Goal: Task Accomplishment & Management: Use online tool/utility

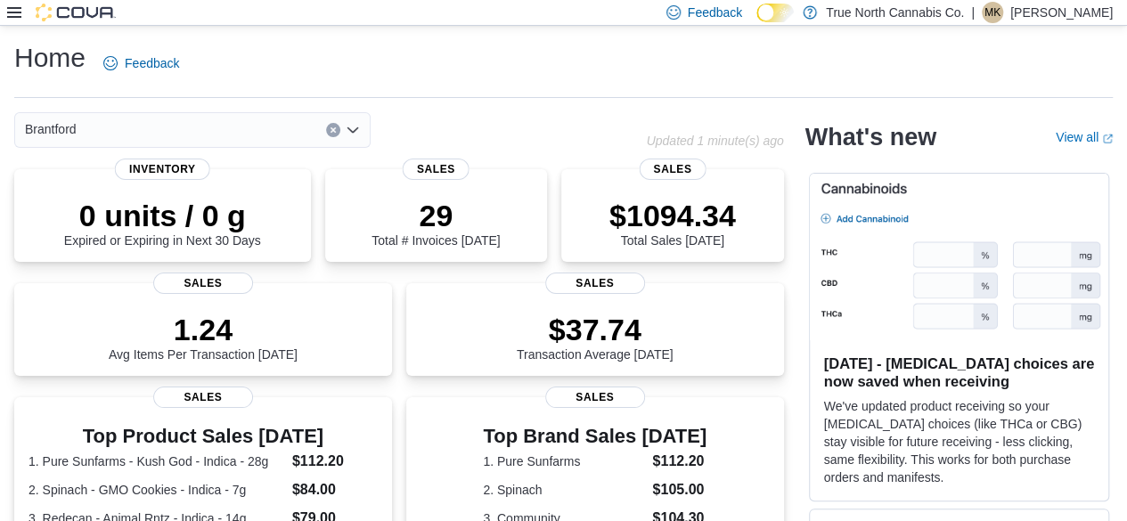
click at [7, 15] on icon at bounding box center [14, 12] width 14 height 14
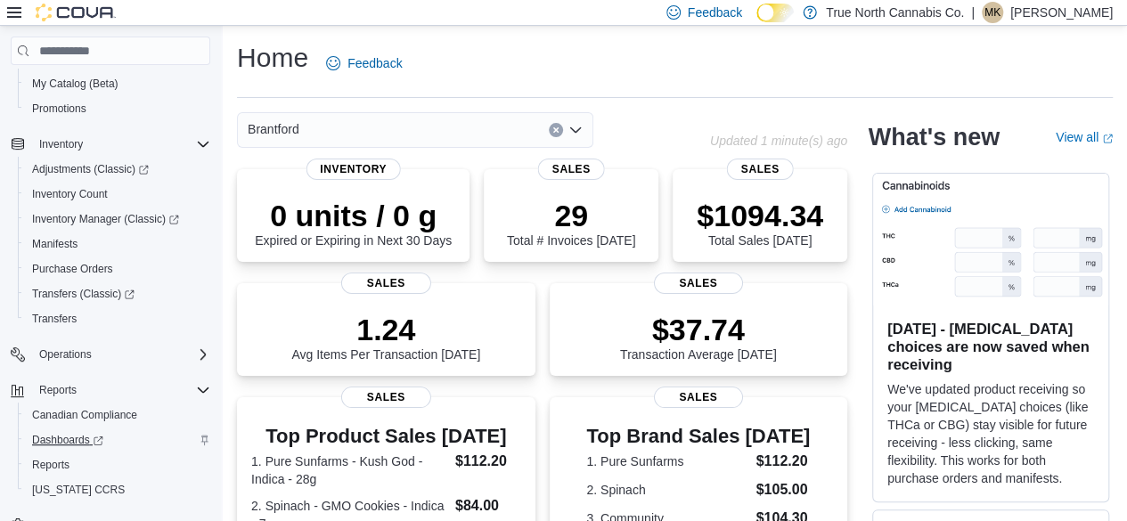
scroll to position [216, 0]
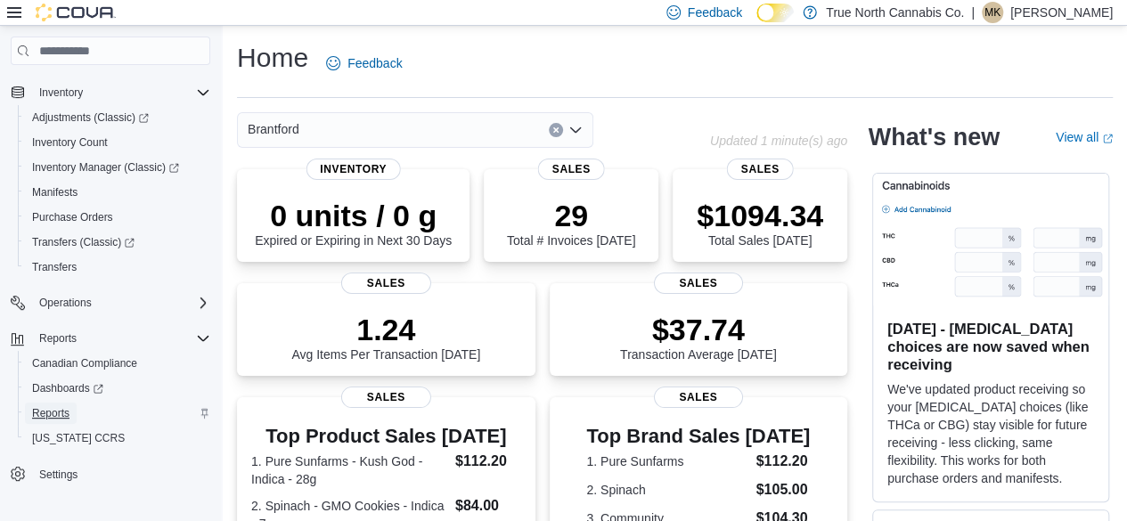
click at [57, 409] on span "Reports" at bounding box center [50, 413] width 37 height 14
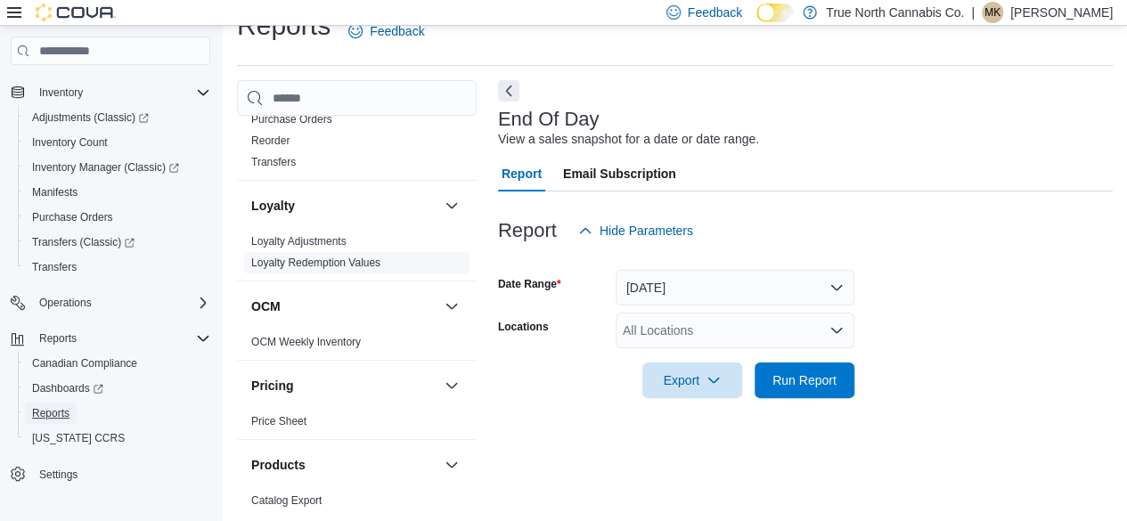
scroll to position [1158, 0]
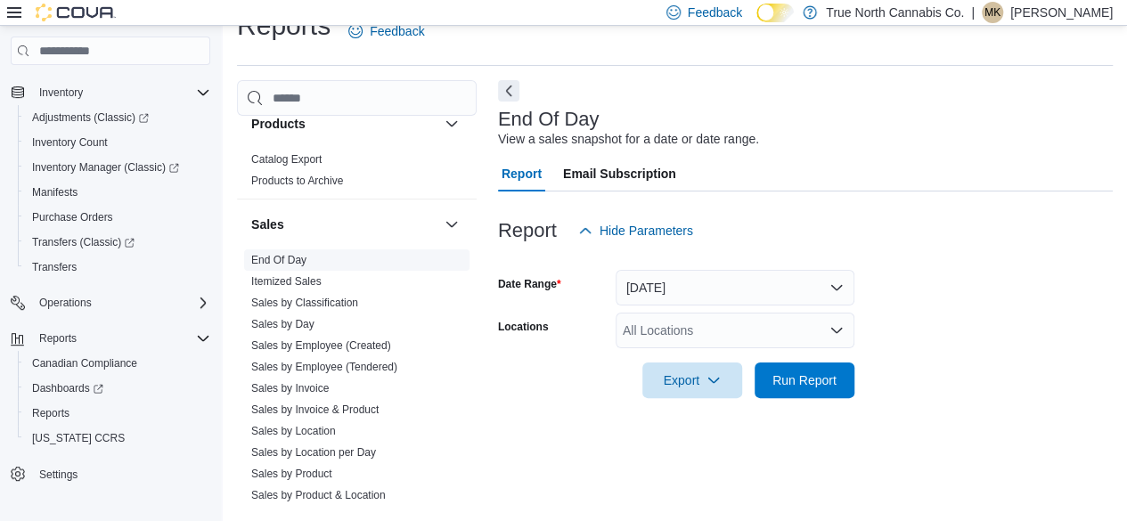
click at [299, 258] on link "End Of Day" at bounding box center [278, 260] width 55 height 12
click at [690, 338] on div "All Locations" at bounding box center [735, 331] width 239 height 36
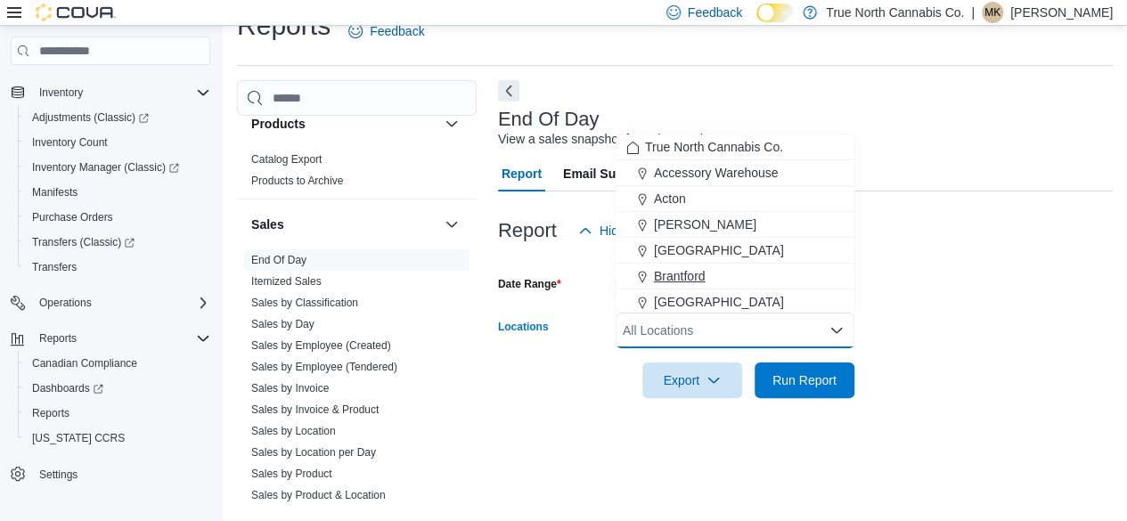
click at [683, 273] on span "Brantford" at bounding box center [680, 276] width 52 height 18
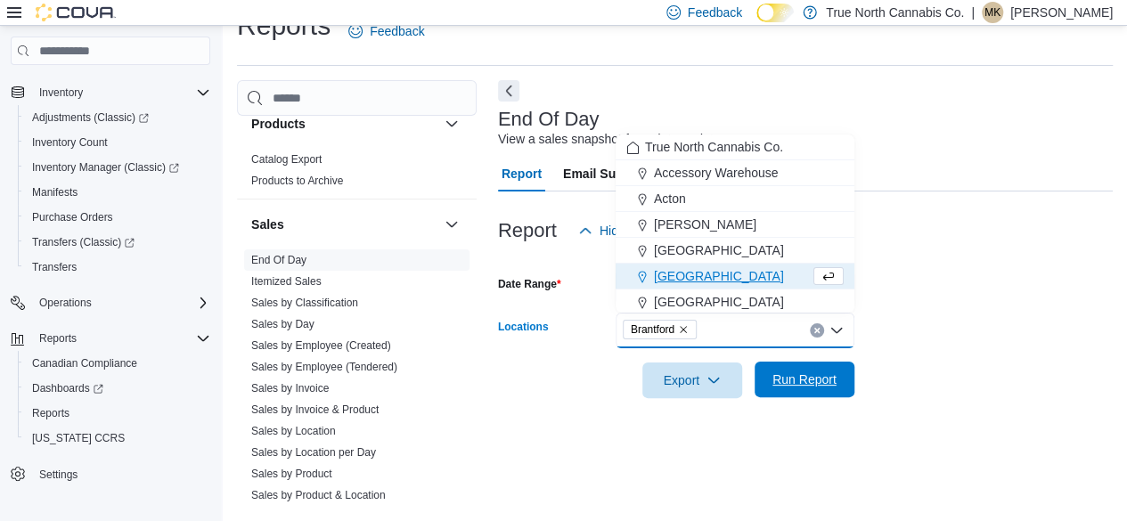
click at [785, 380] on span "Run Report" at bounding box center [805, 380] width 64 height 18
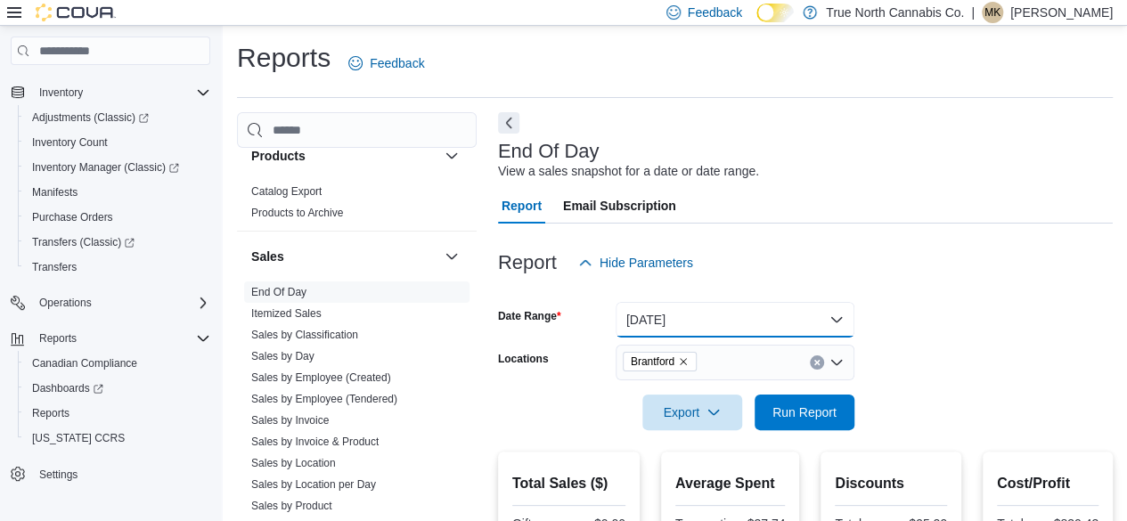
click at [690, 320] on button "[DATE]" at bounding box center [735, 320] width 239 height 36
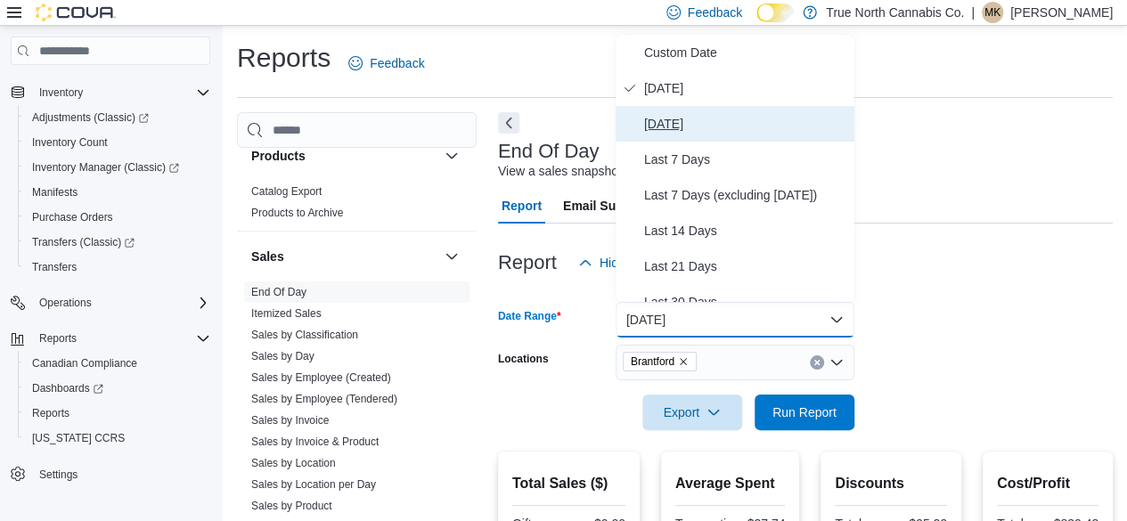
click at [665, 120] on span "[DATE]" at bounding box center [745, 123] width 203 height 21
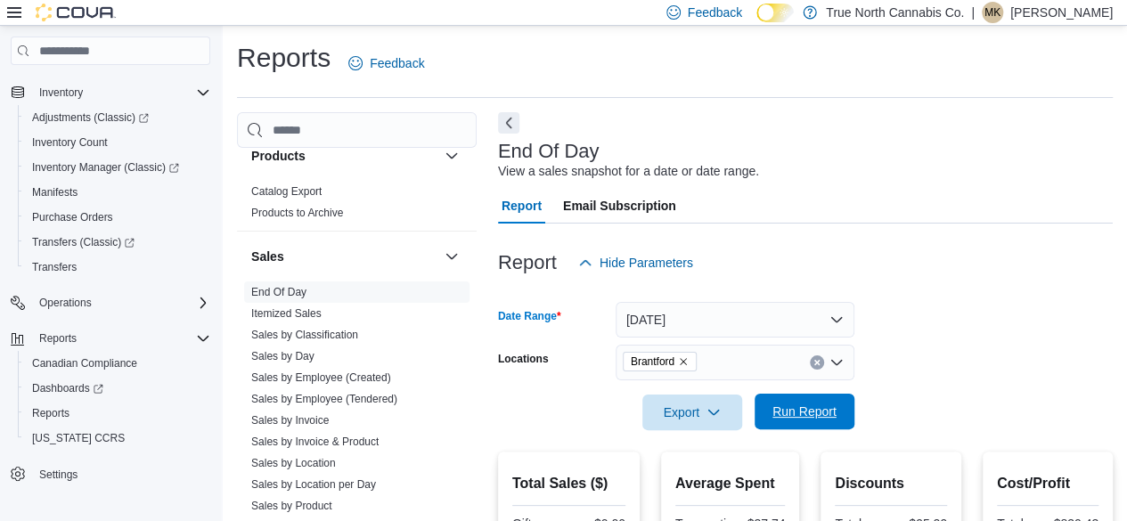
click at [812, 411] on span "Run Report" at bounding box center [805, 412] width 64 height 18
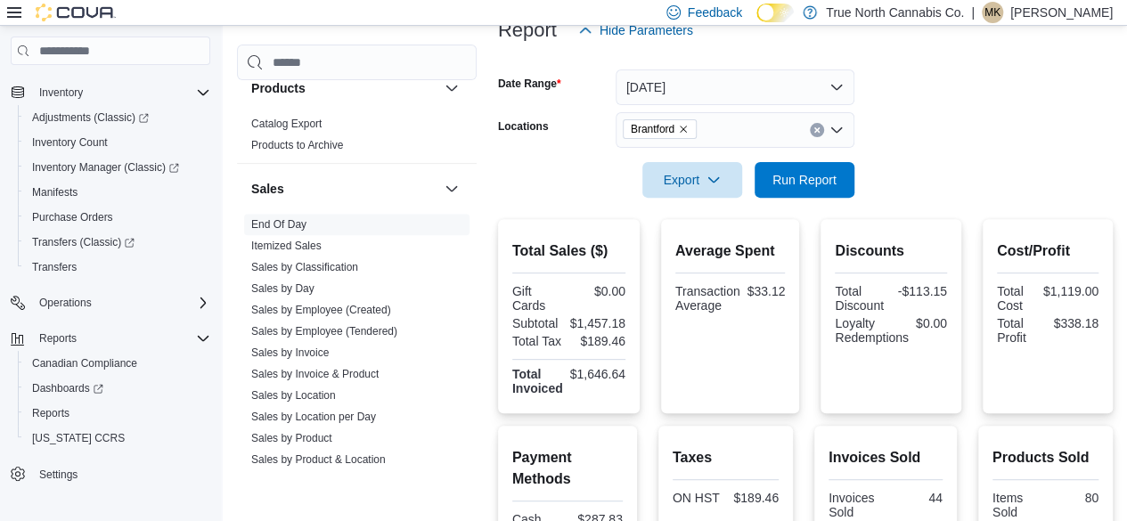
scroll to position [52, 0]
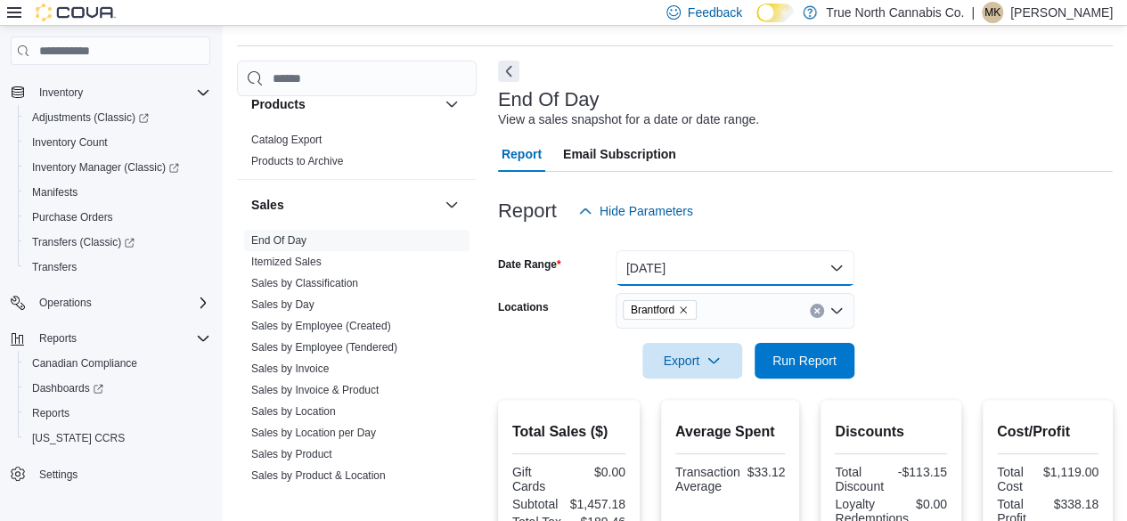
click at [678, 259] on button "[DATE]" at bounding box center [735, 268] width 239 height 36
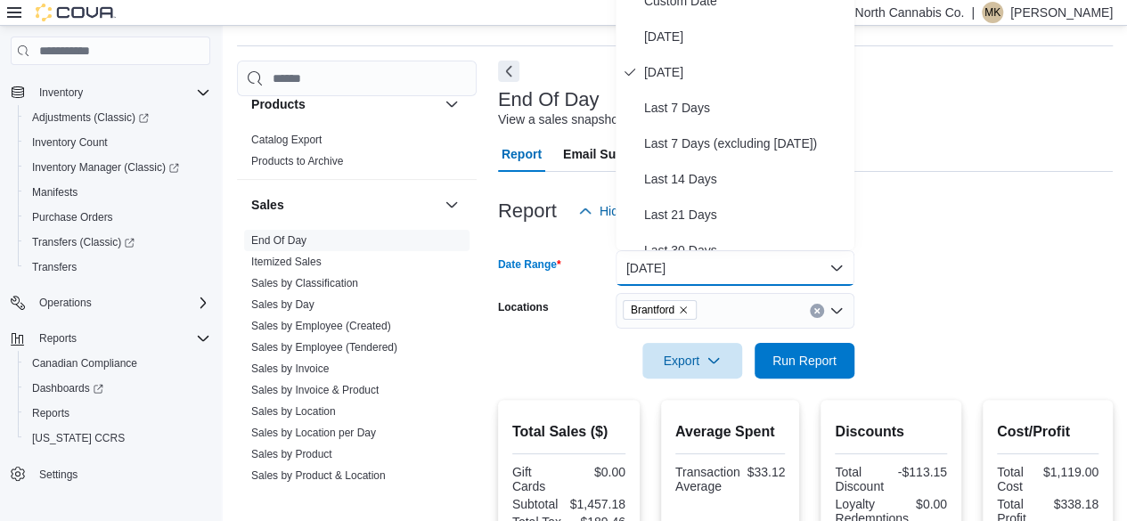
scroll to position [35, 0]
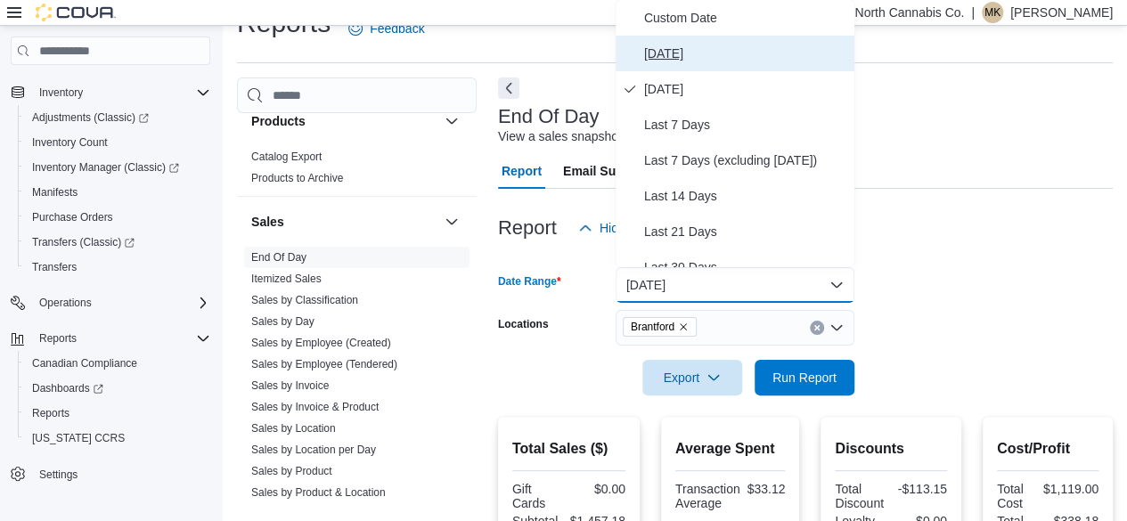
click at [643, 56] on button "[DATE]" at bounding box center [735, 54] width 239 height 36
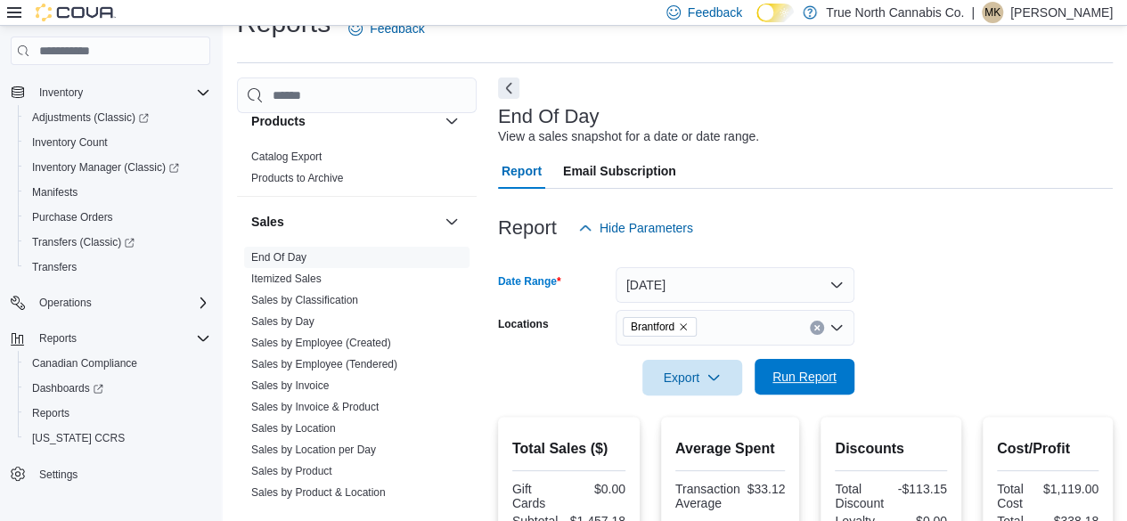
click at [793, 376] on span "Run Report" at bounding box center [805, 377] width 64 height 18
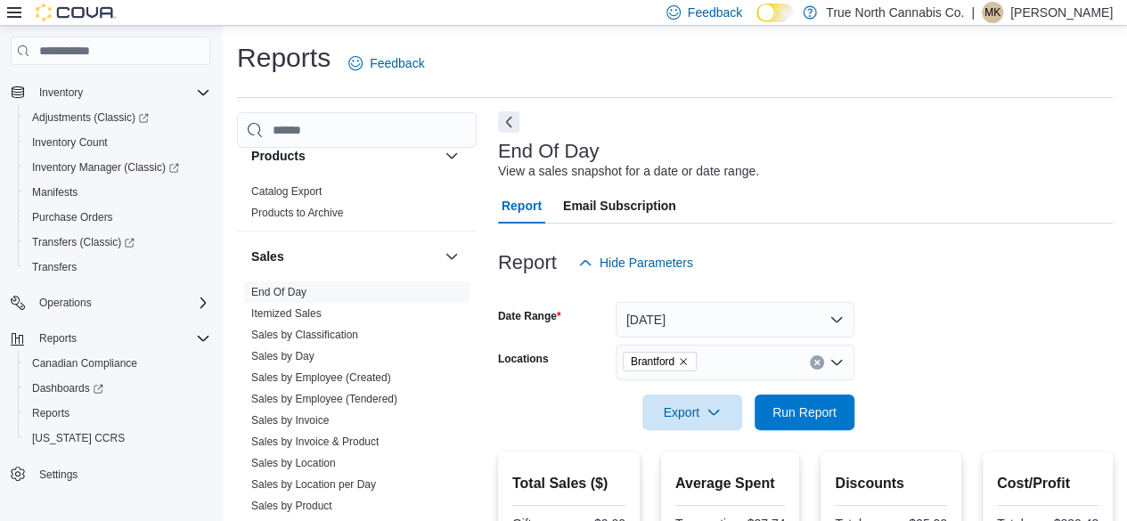
click at [503, 119] on button "Next" at bounding box center [508, 121] width 21 height 21
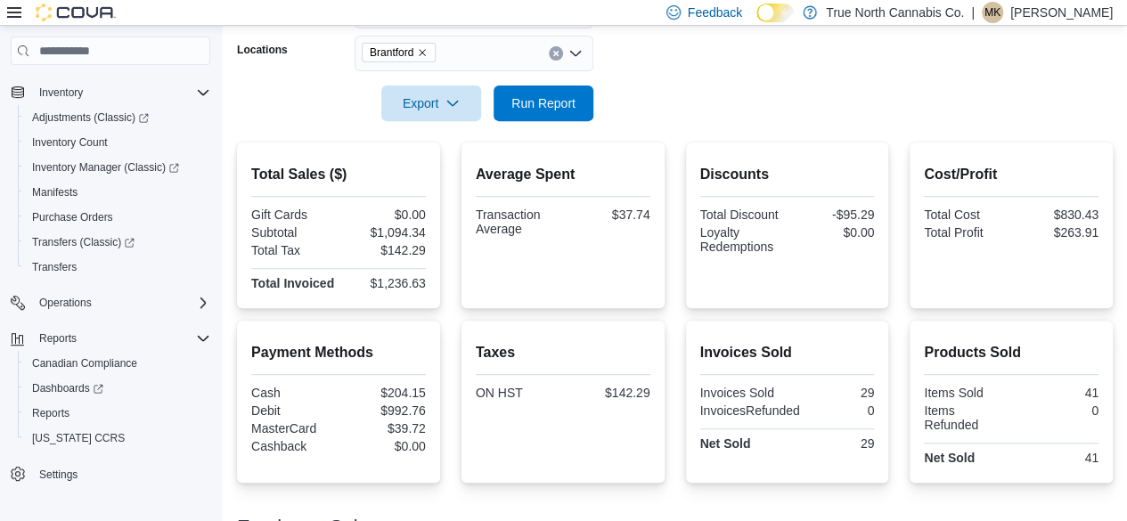
scroll to position [209, 0]
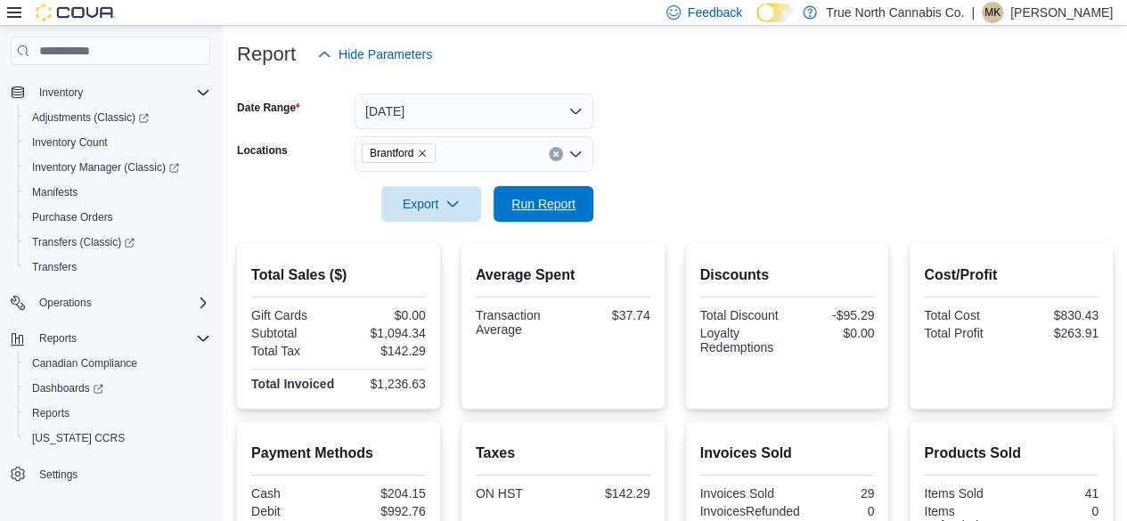
click at [567, 211] on span "Run Report" at bounding box center [543, 204] width 78 height 36
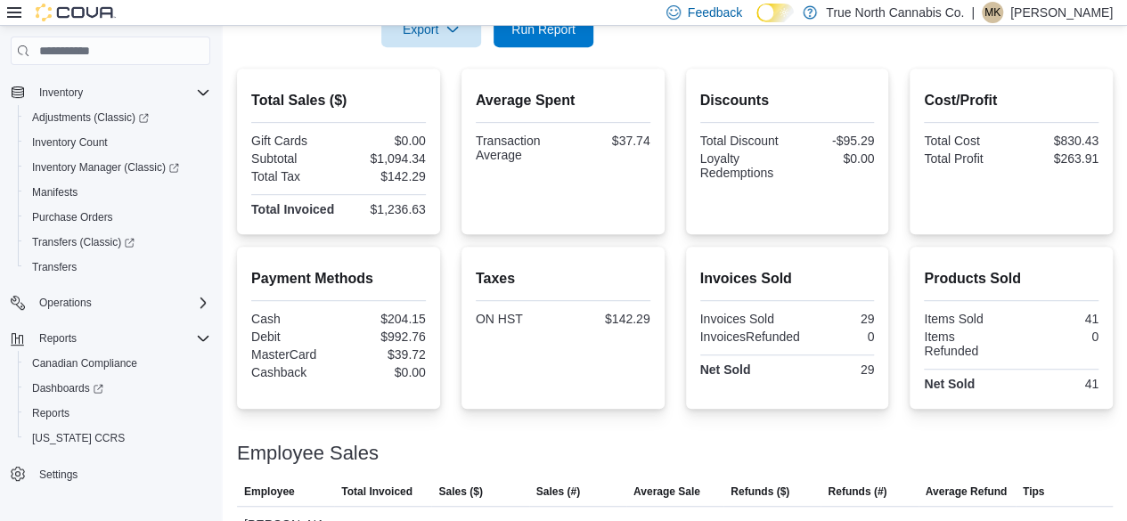
scroll to position [298, 0]
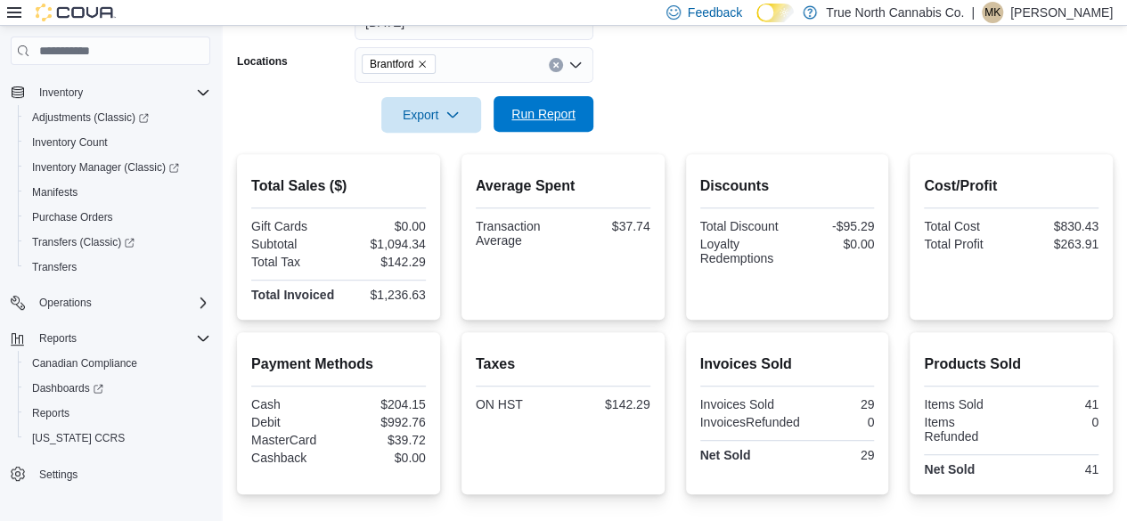
click at [570, 123] on span "Run Report" at bounding box center [543, 114] width 78 height 36
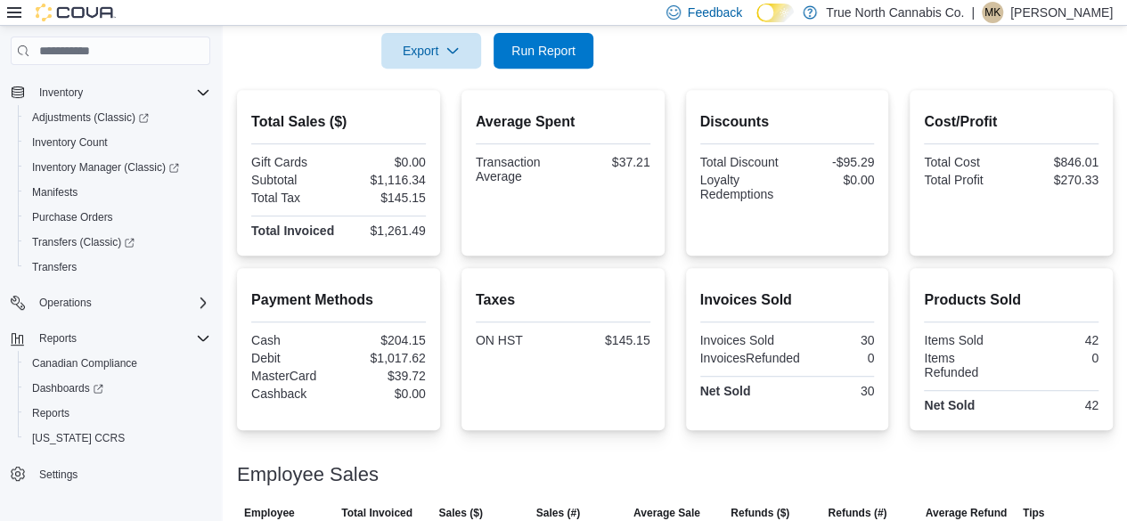
scroll to position [209, 0]
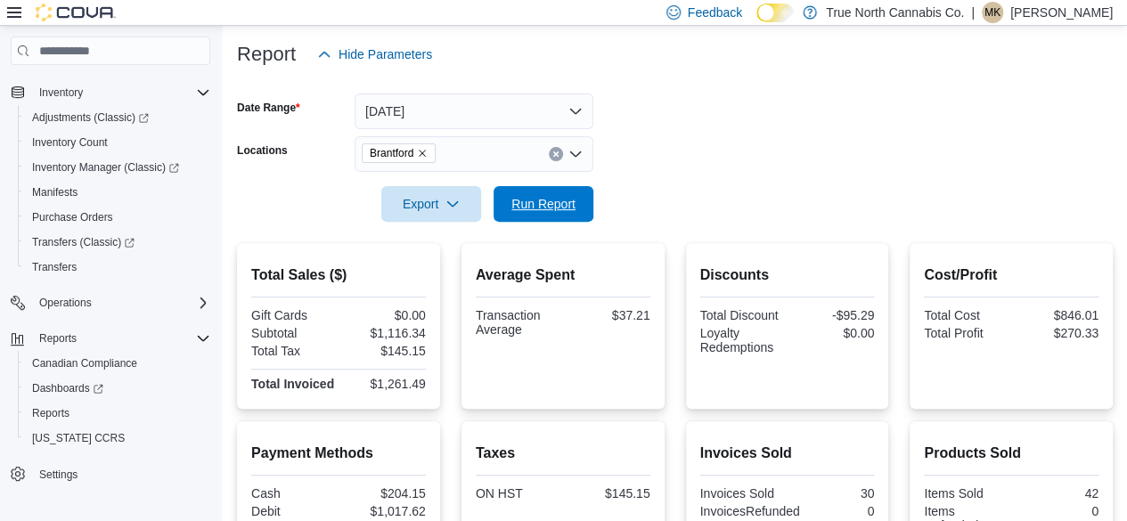
click at [561, 202] on span "Run Report" at bounding box center [543, 204] width 64 height 18
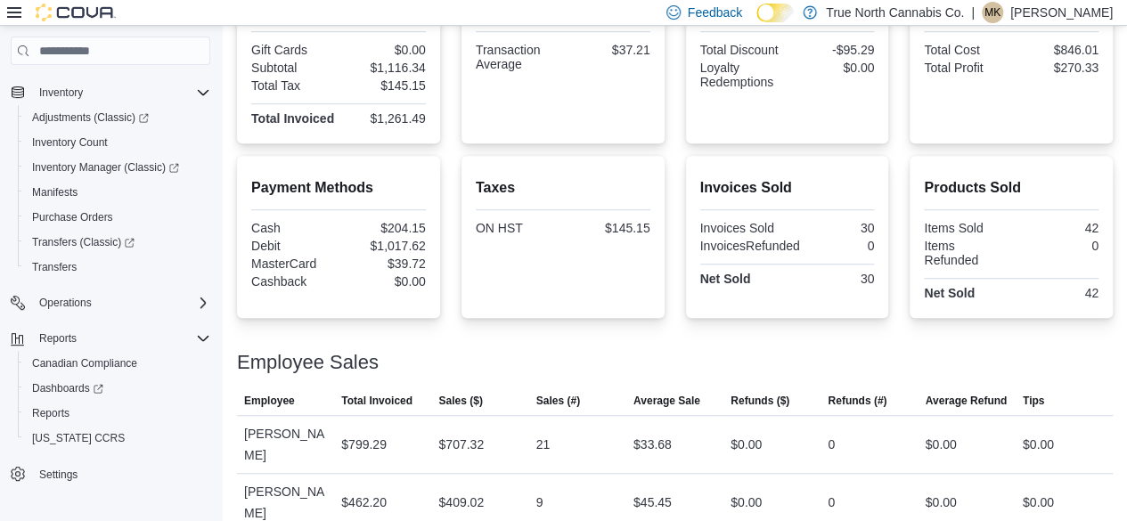
scroll to position [476, 0]
